Goal: Task Accomplishment & Management: Complete application form

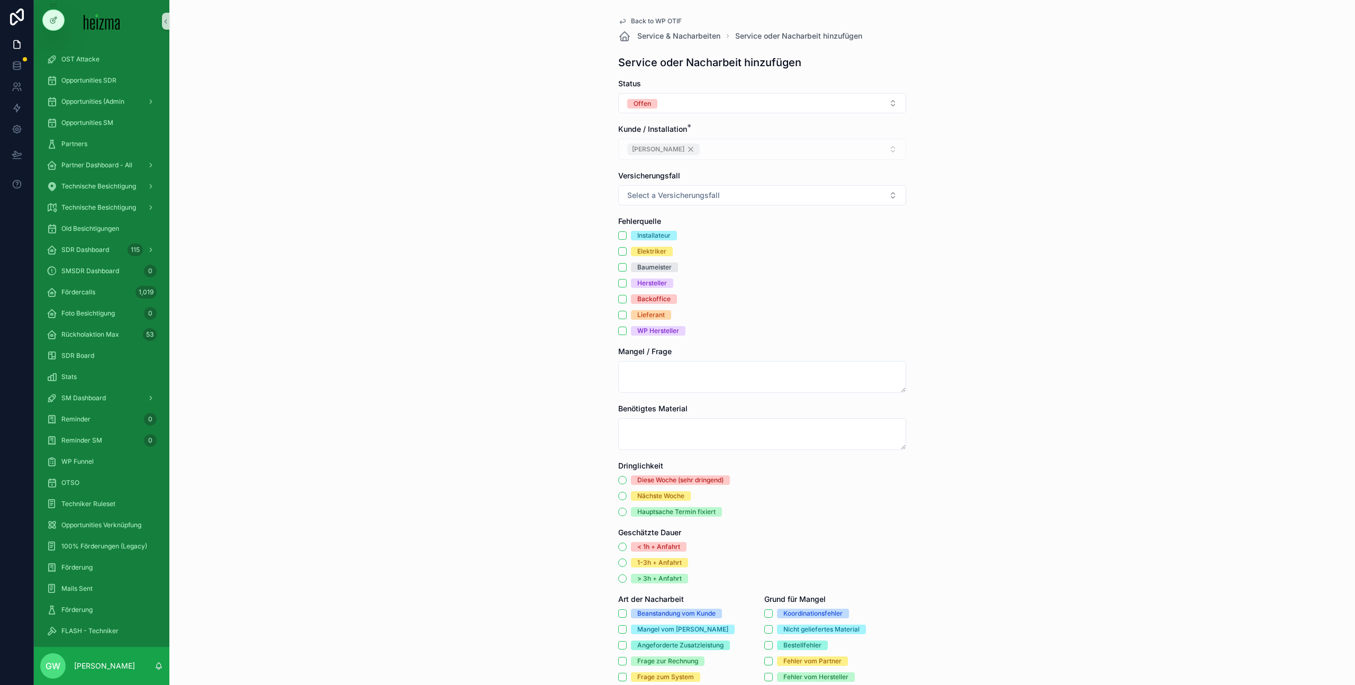
scroll to position [243, 0]
